Goal: Task Accomplishment & Management: Use online tool/utility

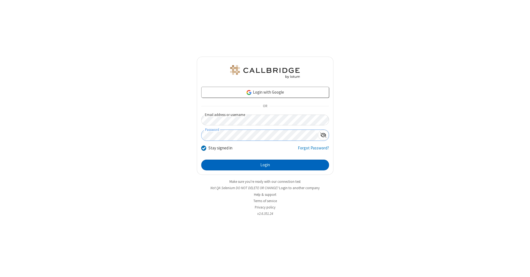
click at [265, 165] on button "Login" at bounding box center [265, 164] width 128 height 11
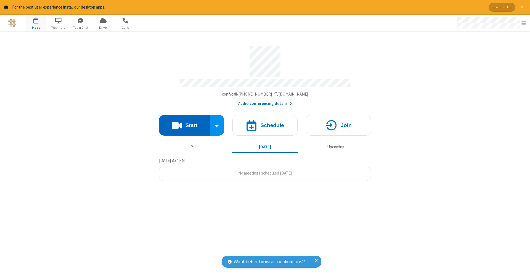
click at [184, 122] on button "Start" at bounding box center [184, 125] width 51 height 21
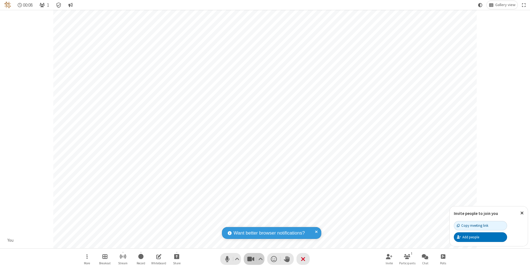
click at [251, 259] on span "Stop video (⌘+Shift+V)" at bounding box center [250, 259] width 8 height 8
click at [251, 259] on span "Start video (⌘+Shift+V)" at bounding box center [250, 259] width 8 height 8
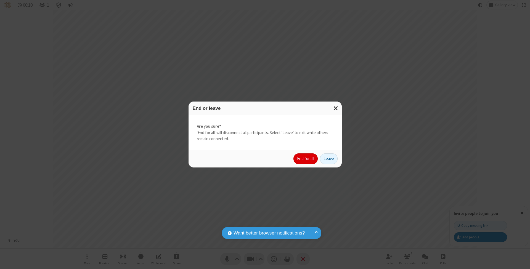
click at [306, 158] on button "End for all" at bounding box center [305, 158] width 24 height 11
